Goal: Find specific page/section: Find specific page/section

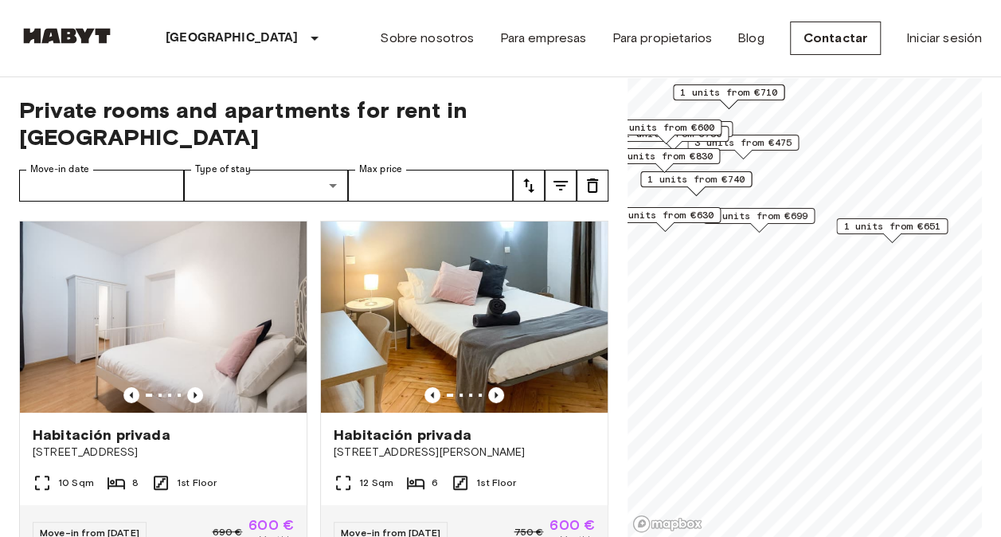
click at [883, 223] on span "1 units from €651" at bounding box center [891, 226] width 97 height 14
